Goal: Navigation & Orientation: Find specific page/section

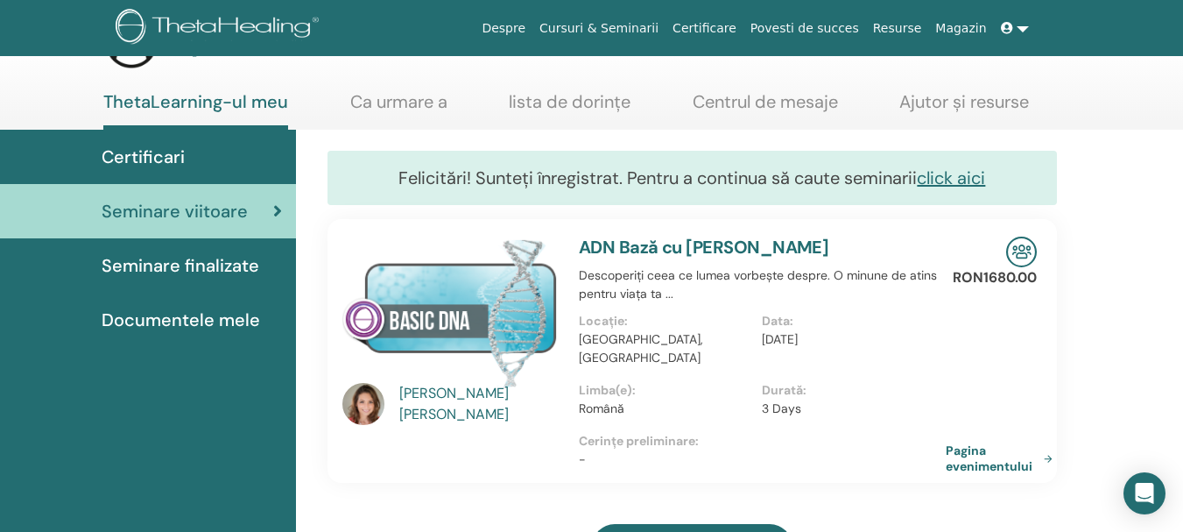
scroll to position [88, 0]
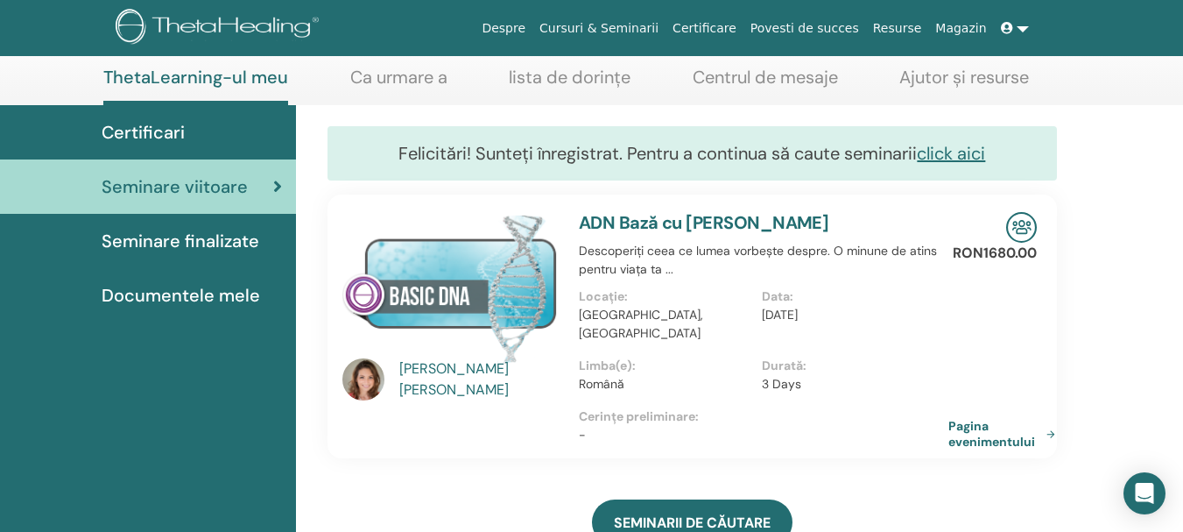
click at [999, 418] on link "Pagina evenimentului" at bounding box center [1005, 434] width 114 height 32
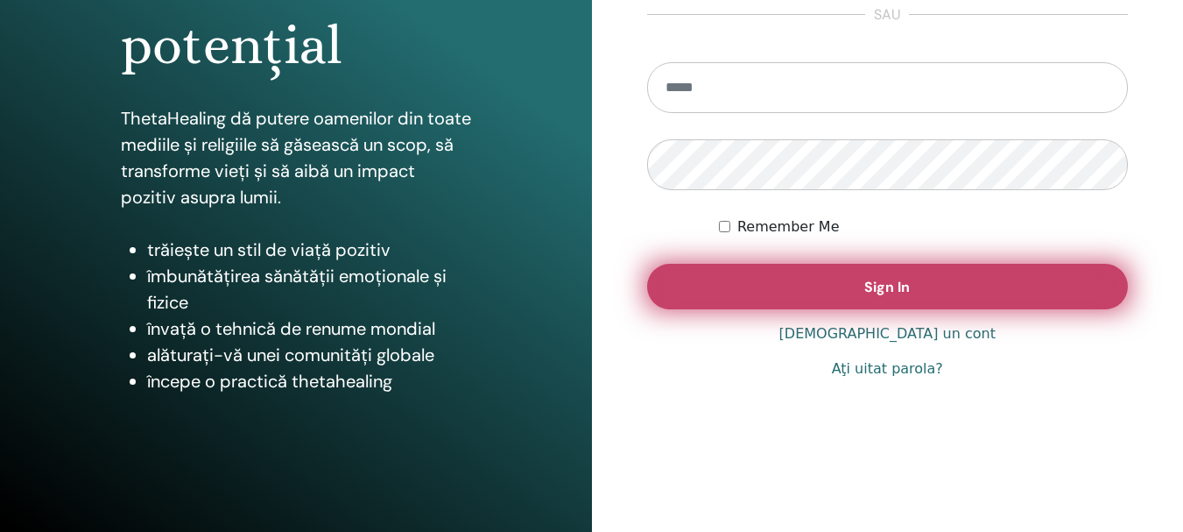
scroll to position [309, 0]
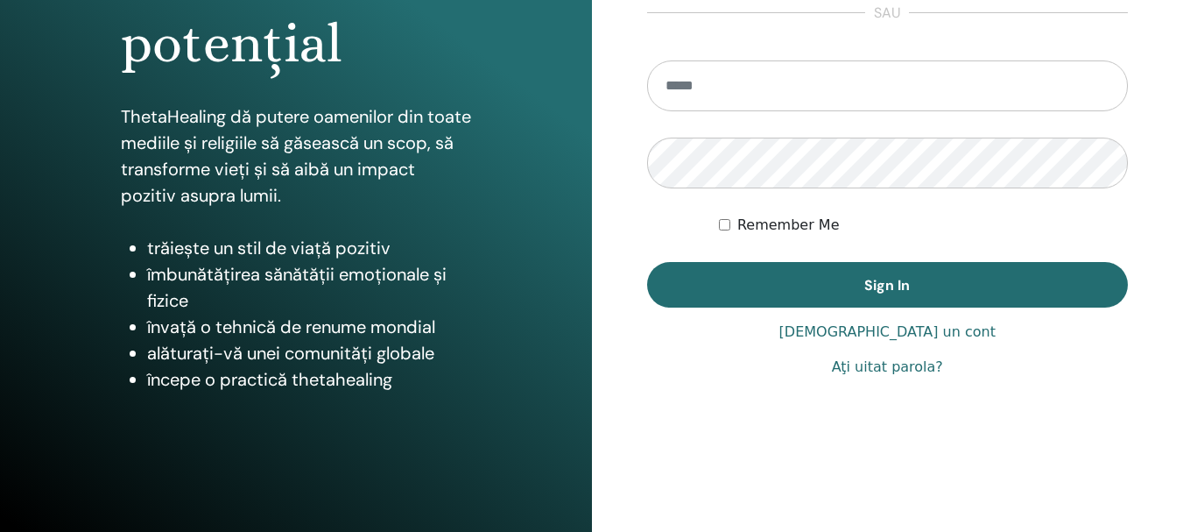
type input "**********"
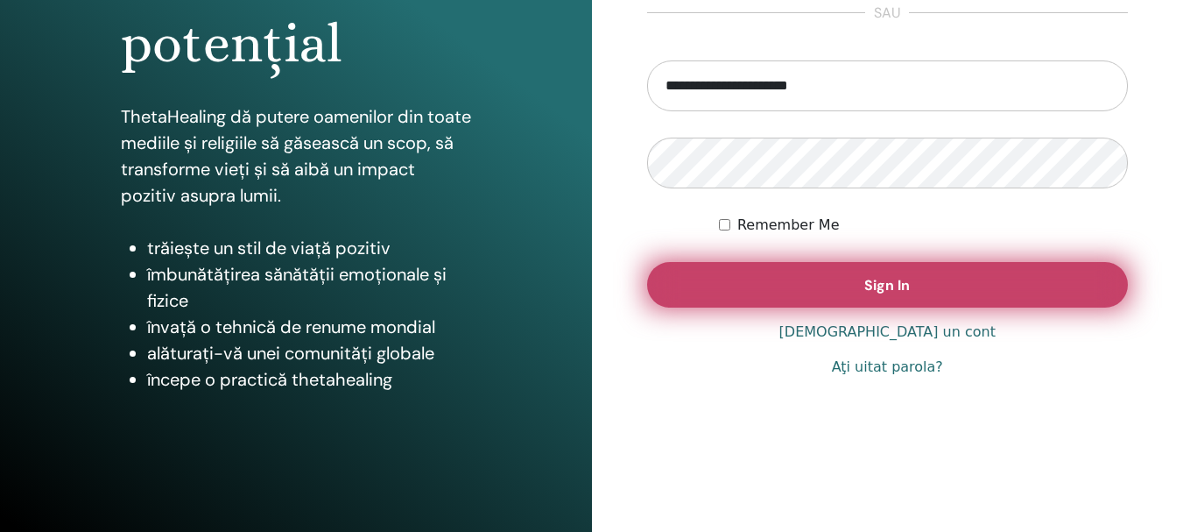
click at [913, 287] on button "Sign In" at bounding box center [888, 285] width 482 height 46
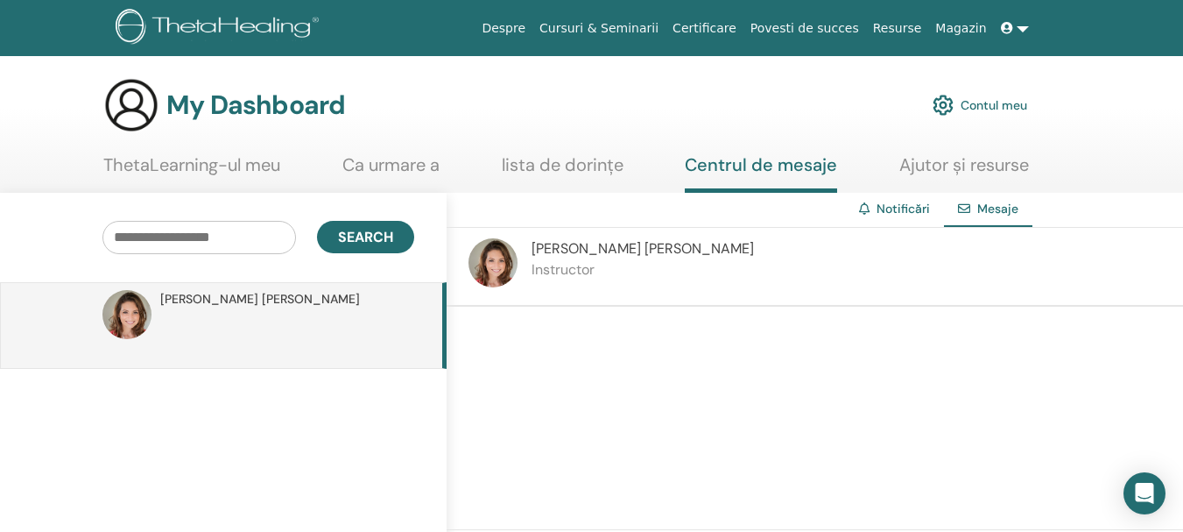
click at [194, 161] on link "ThetaLearning-ul meu" at bounding box center [191, 171] width 177 height 34
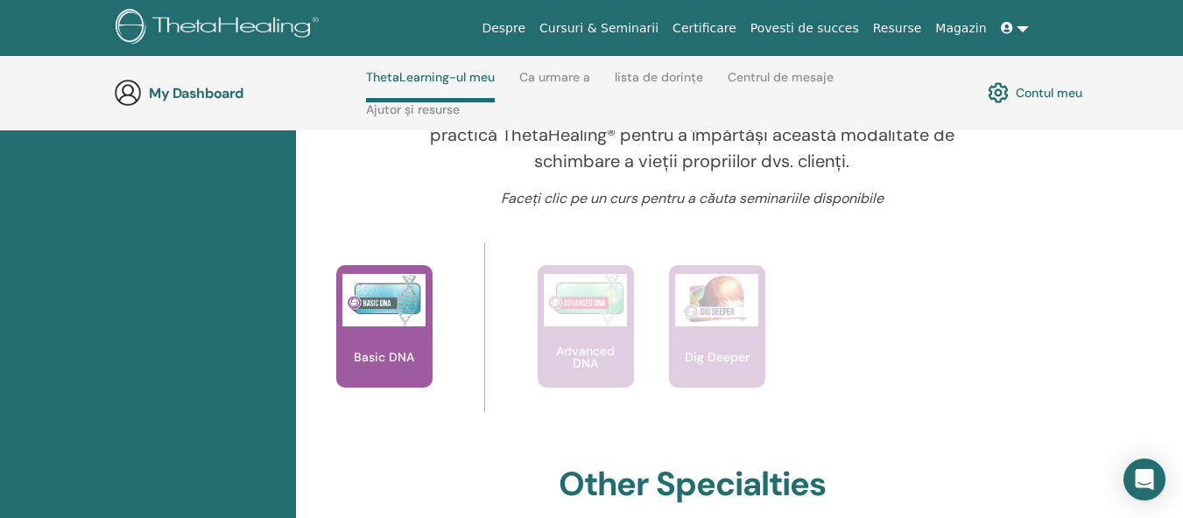
scroll to position [687, 0]
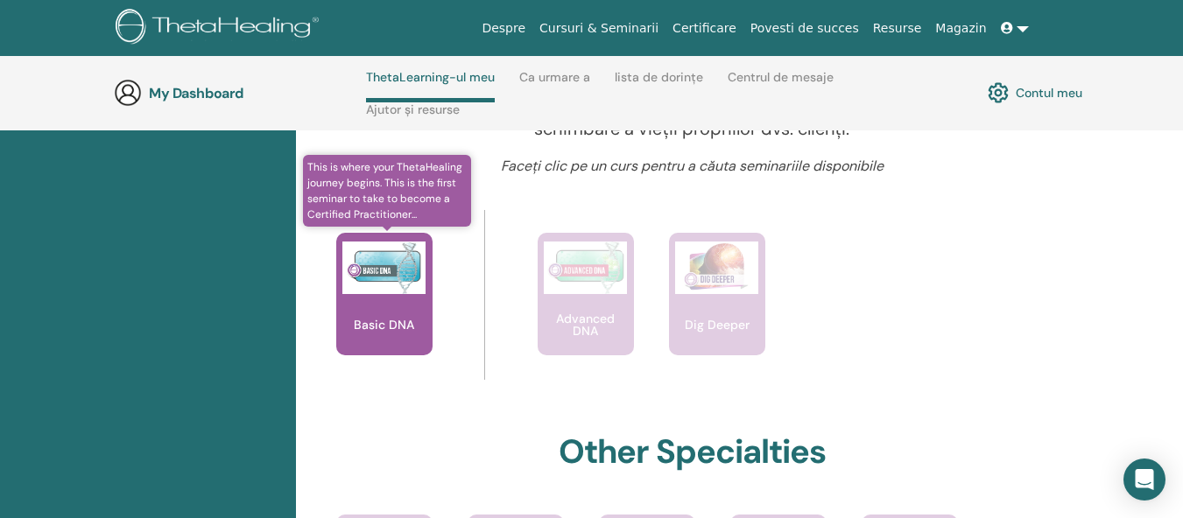
click at [372, 308] on div "Basic DNA" at bounding box center [384, 294] width 96 height 123
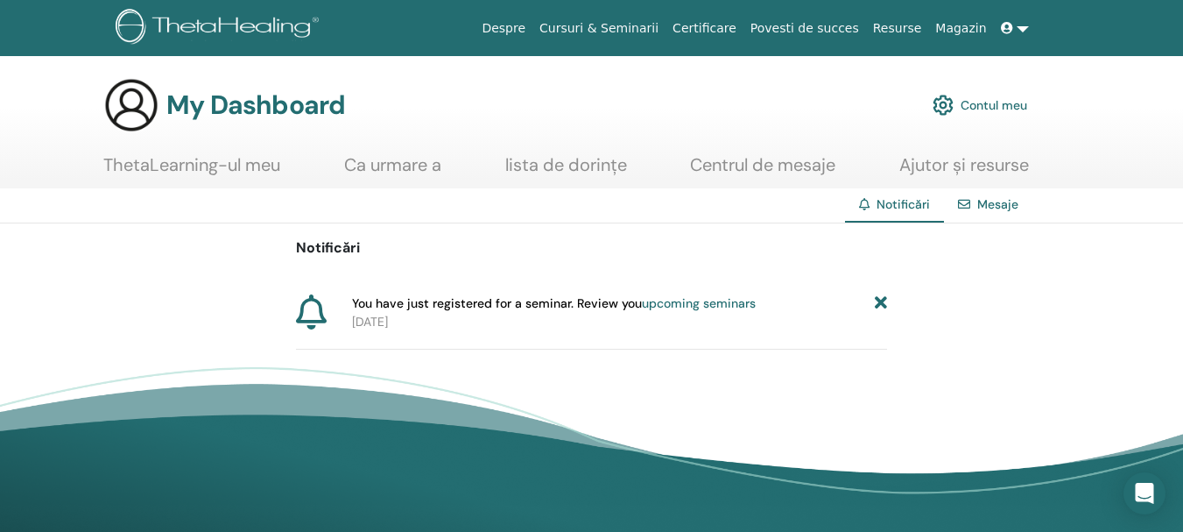
click at [183, 169] on link "ThetaLearning-ul meu" at bounding box center [191, 171] width 177 height 34
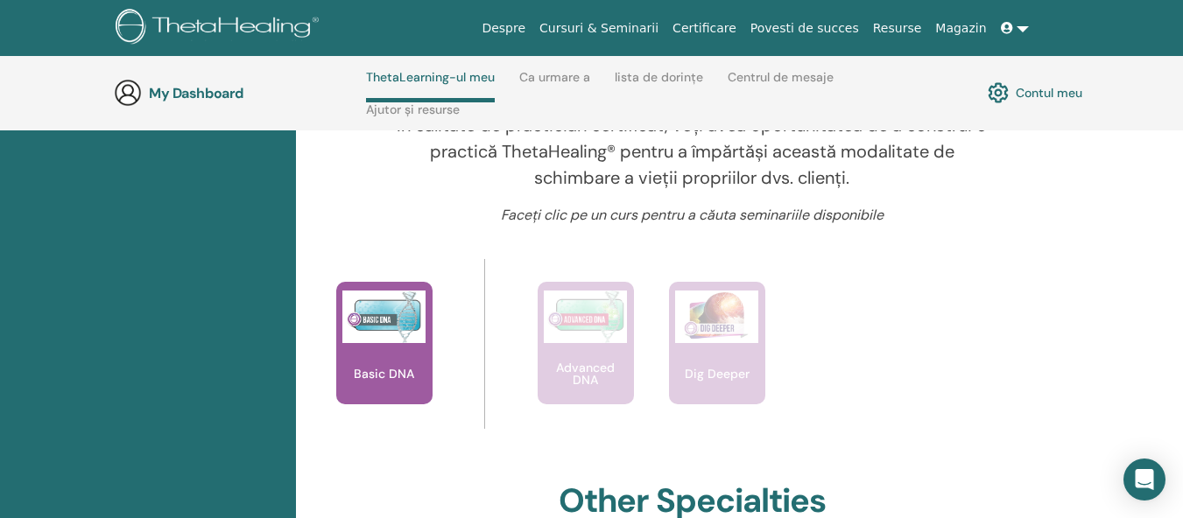
scroll to position [600, 0]
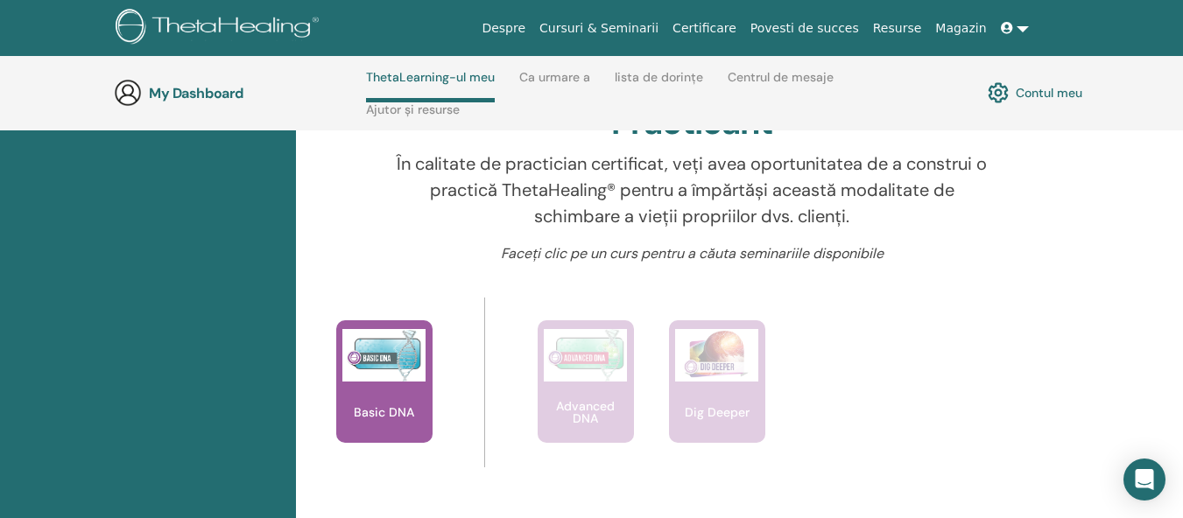
click at [562, 77] on link "Ca urmare a" at bounding box center [554, 84] width 71 height 28
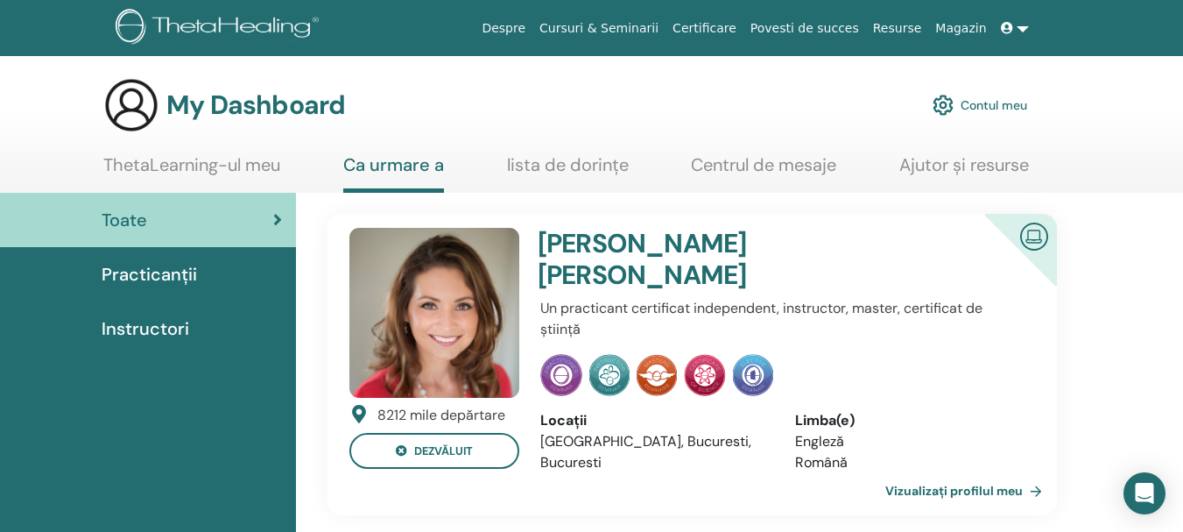
click at [959, 473] on link "Vizualizați profilul meu" at bounding box center [967, 490] width 164 height 35
